Goal: Task Accomplishment & Management: Complete application form

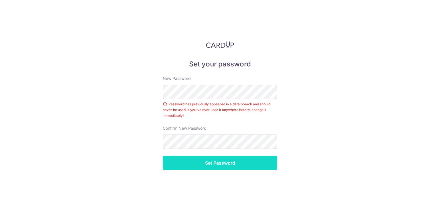
click at [194, 161] on input "Set Password" at bounding box center [220, 163] width 114 height 14
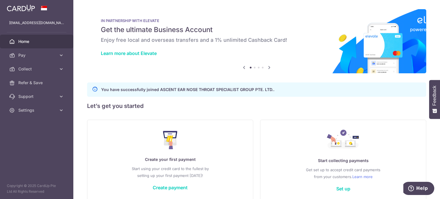
click at [229, 131] on div "Create your first payment Start using your credit card to the fullest by settin…" at bounding box center [170, 160] width 152 height 68
